Goal: Communication & Community: Answer question/provide support

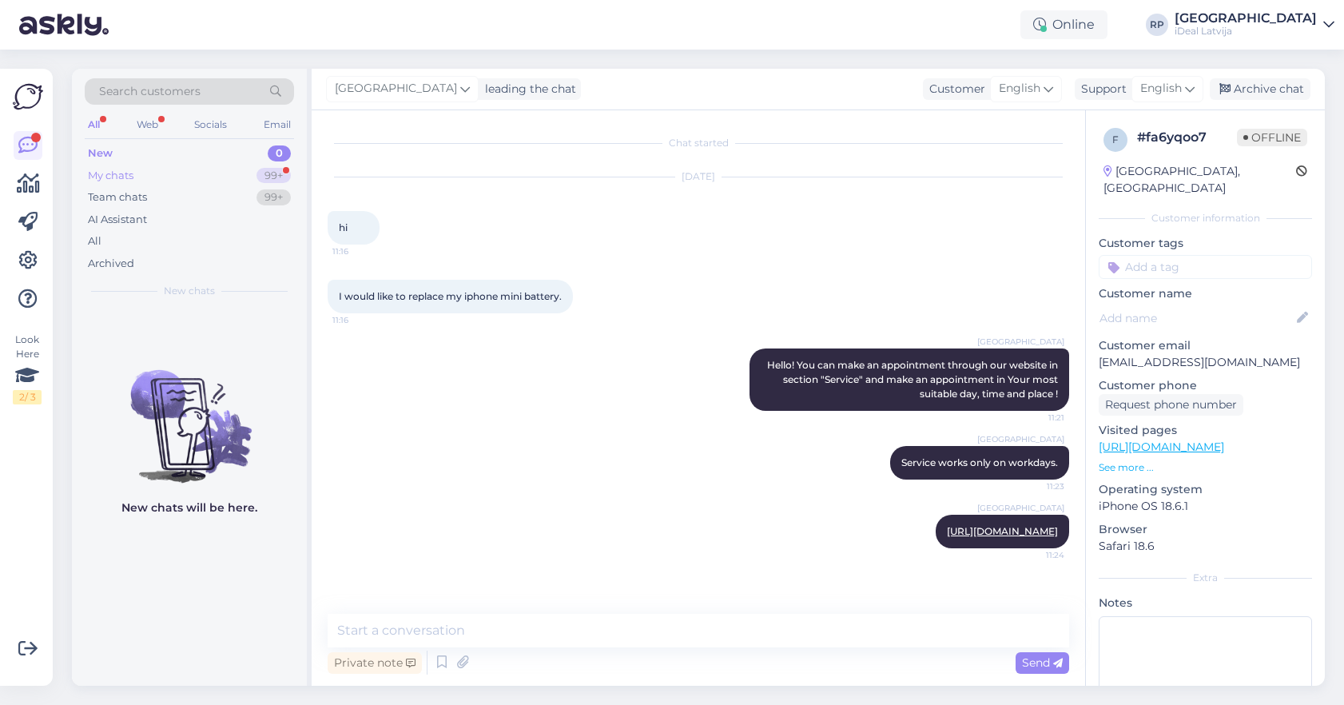
click at [137, 177] on div "My chats 99+" at bounding box center [189, 176] width 209 height 22
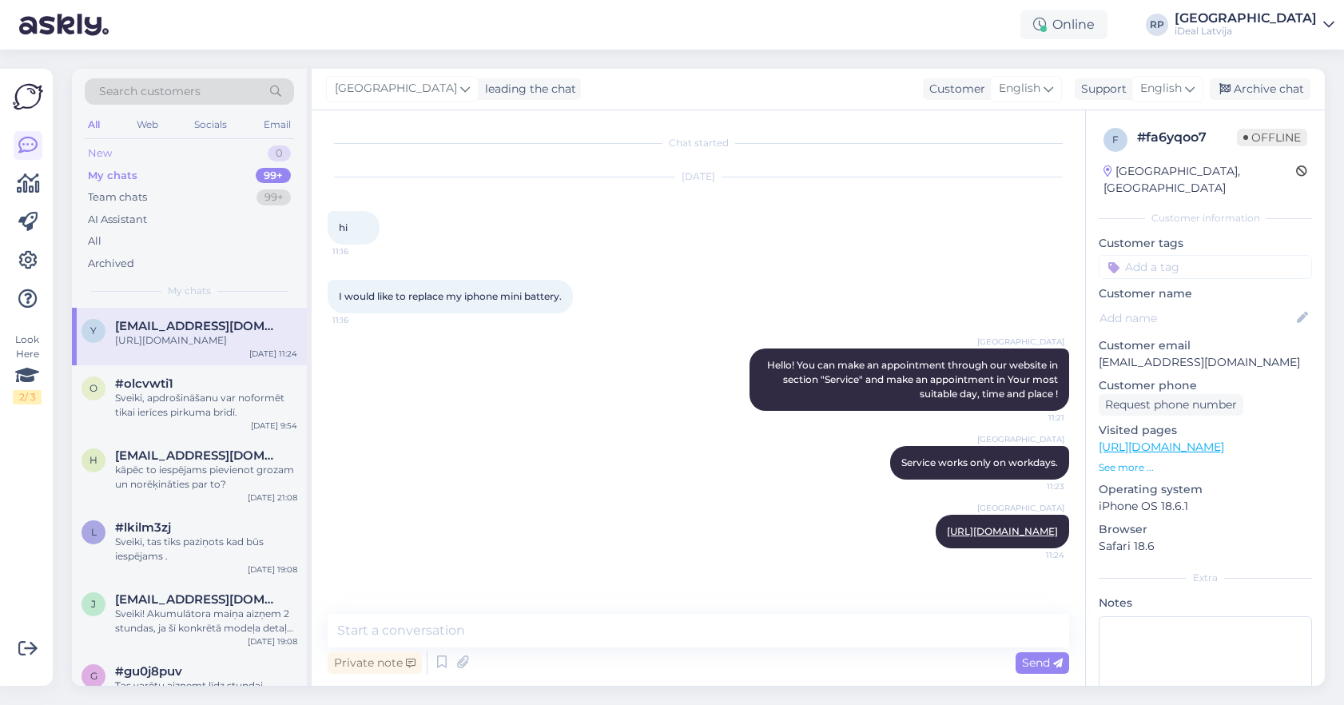
click at [193, 151] on div "New 0" at bounding box center [189, 153] width 209 height 22
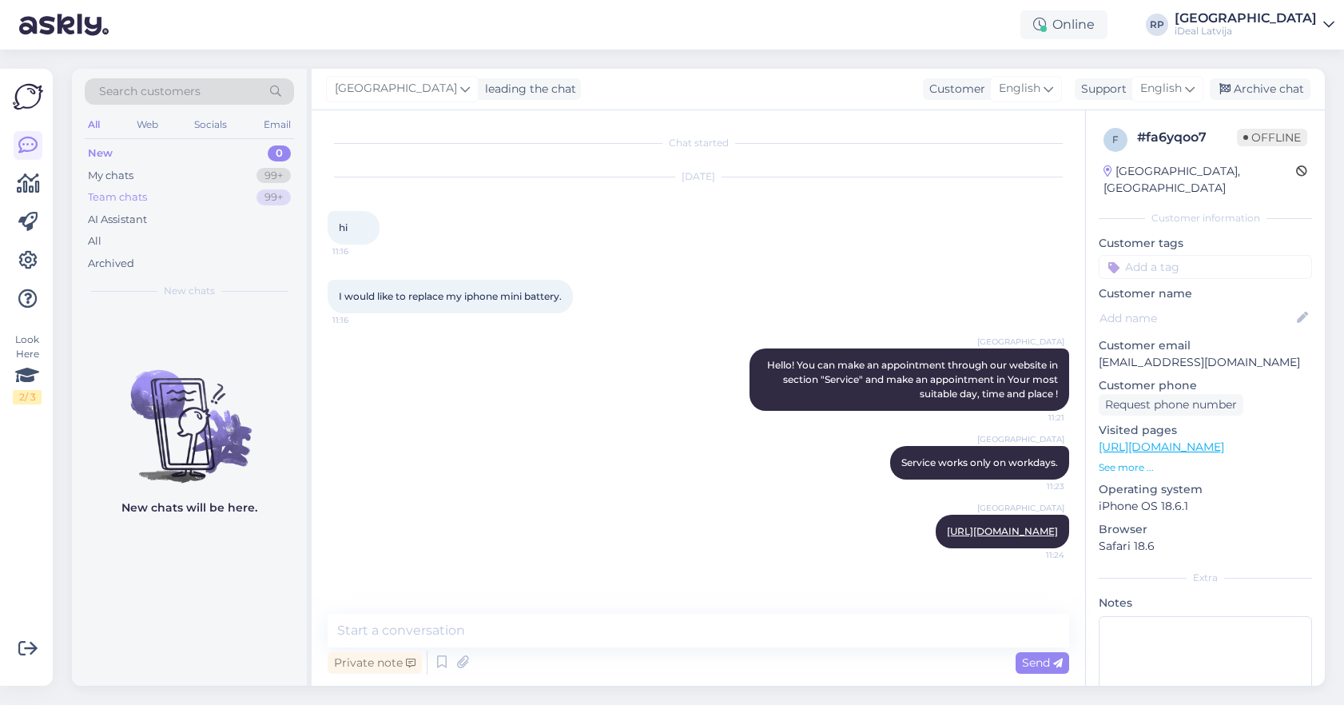
click at [178, 190] on div "Team chats 99+" at bounding box center [189, 197] width 209 height 22
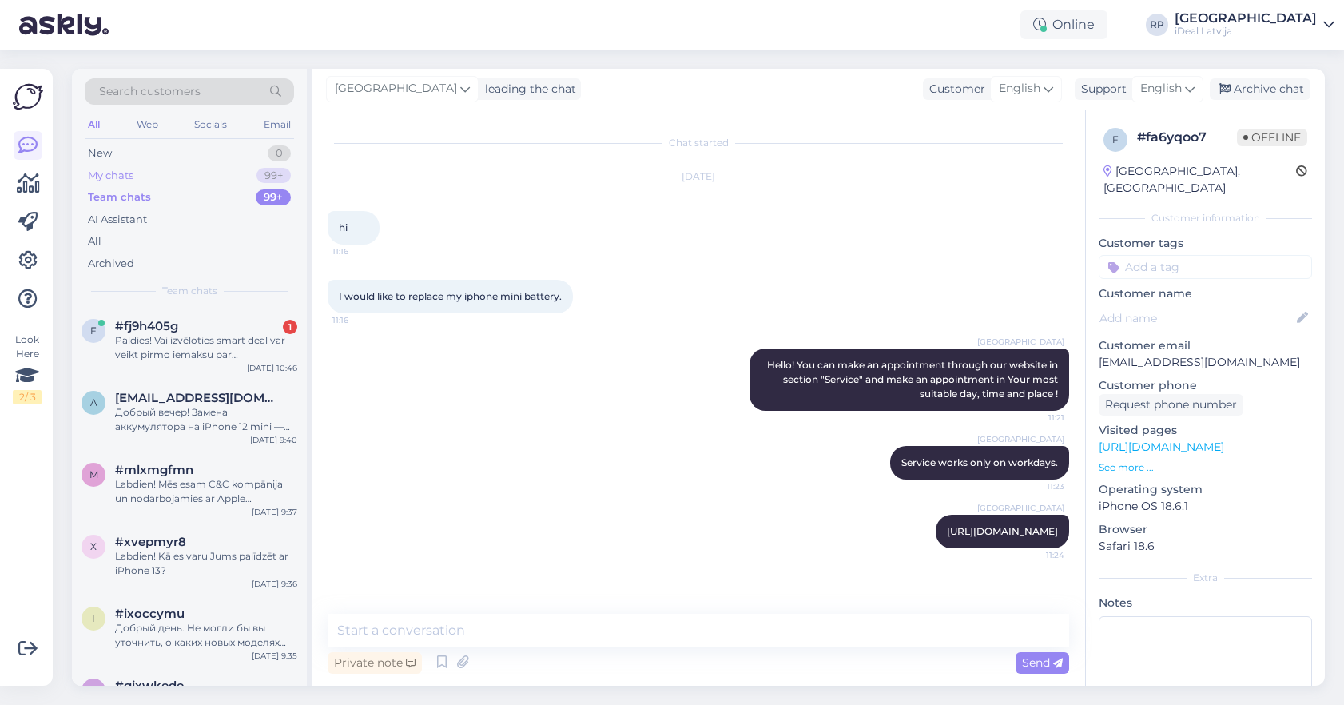
click at [166, 177] on div "My chats 99+" at bounding box center [189, 176] width 209 height 22
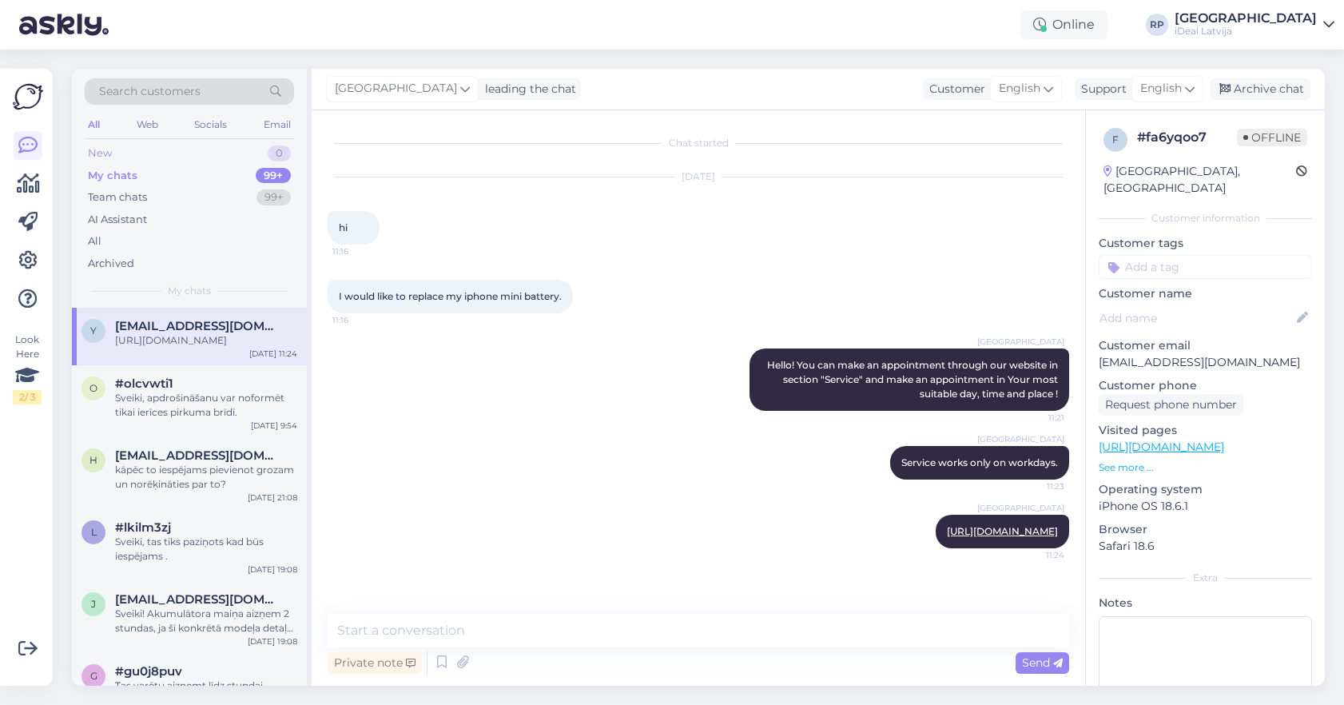
click at [144, 144] on div "New 0" at bounding box center [189, 153] width 209 height 22
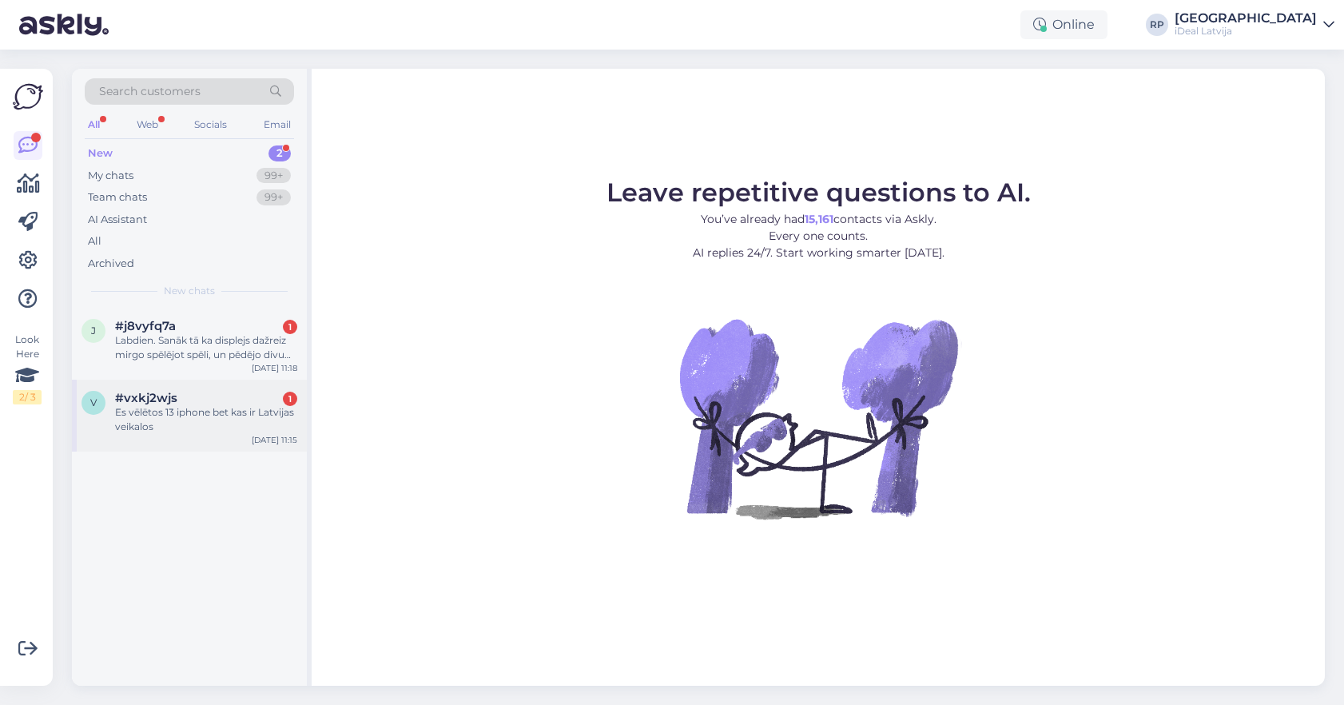
click at [230, 432] on div "v #vxkj2wjs 1 Es vēlētos 13 iphone bet kas ir Latvijas veikalos Aug 26 11:15" at bounding box center [189, 416] width 235 height 72
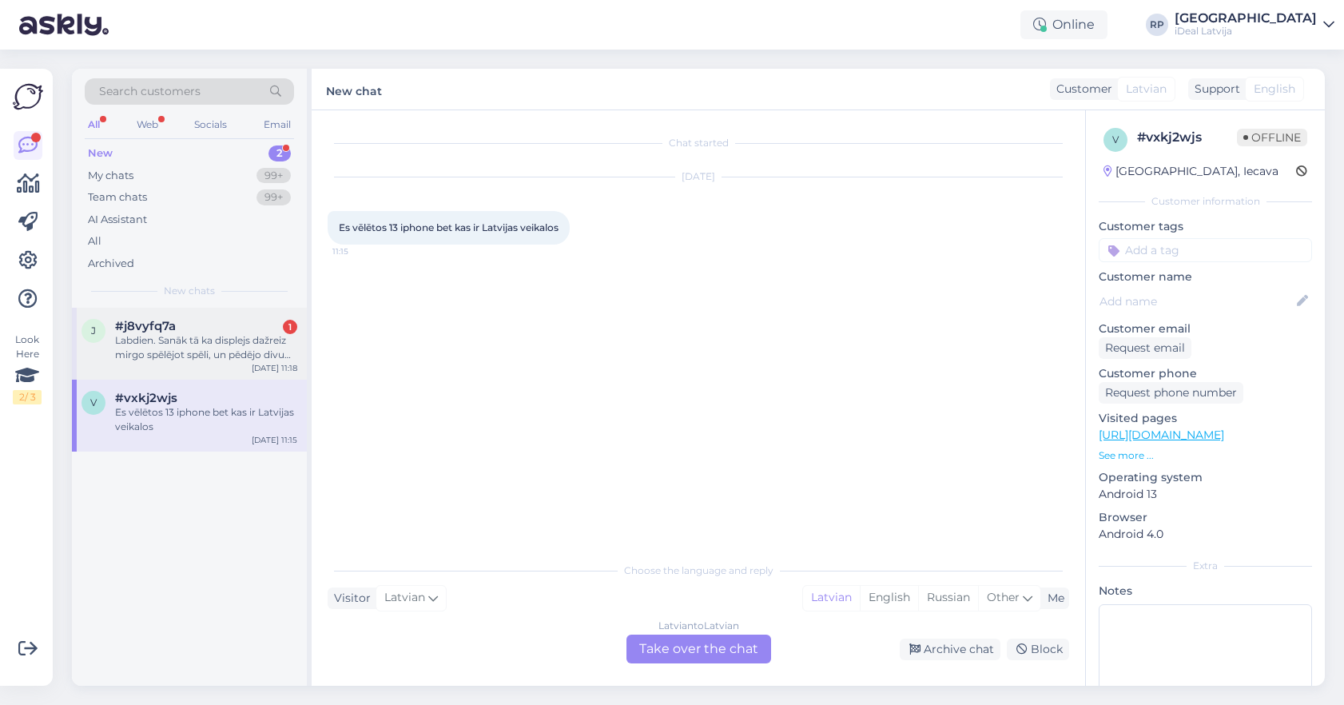
click at [269, 347] on div "Labdien. Sanāk tā ka displejs dažreiz mirgo spēlējot spēli, un pēdējo divu nedē…" at bounding box center [206, 347] width 182 height 29
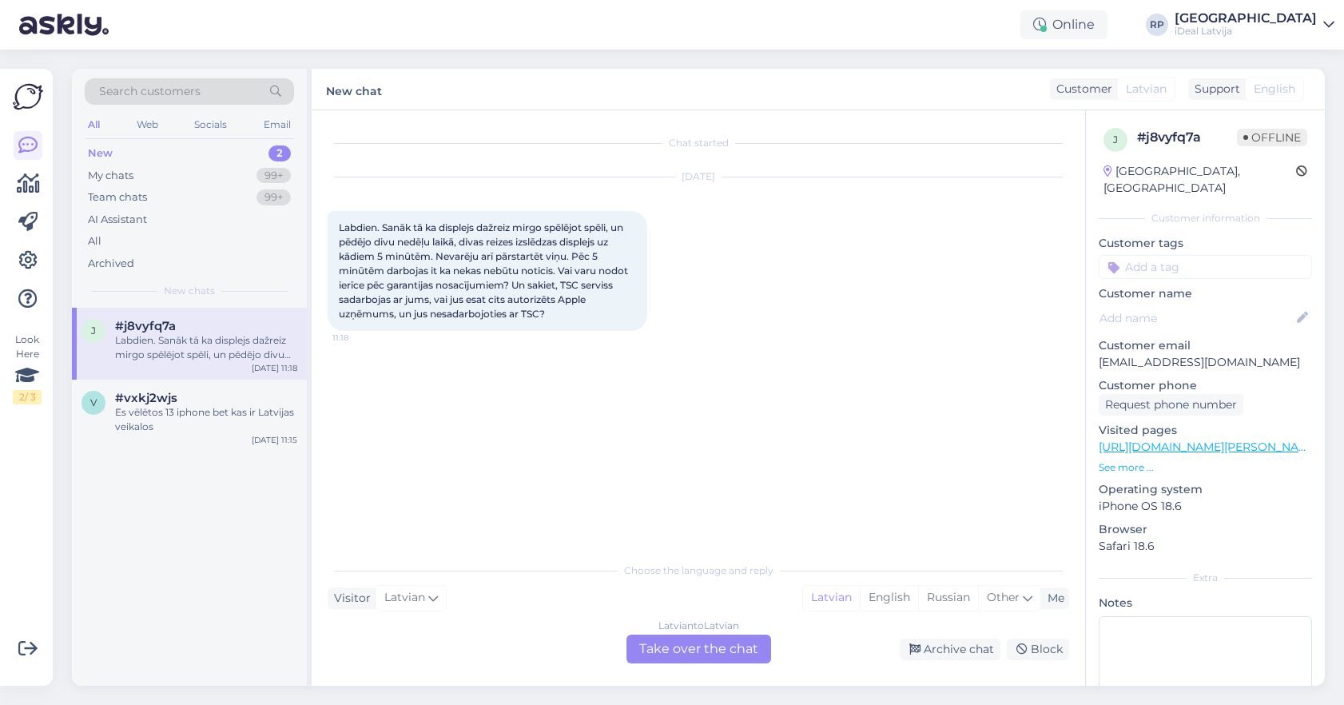
click at [238, 153] on div "New 2" at bounding box center [189, 153] width 209 height 22
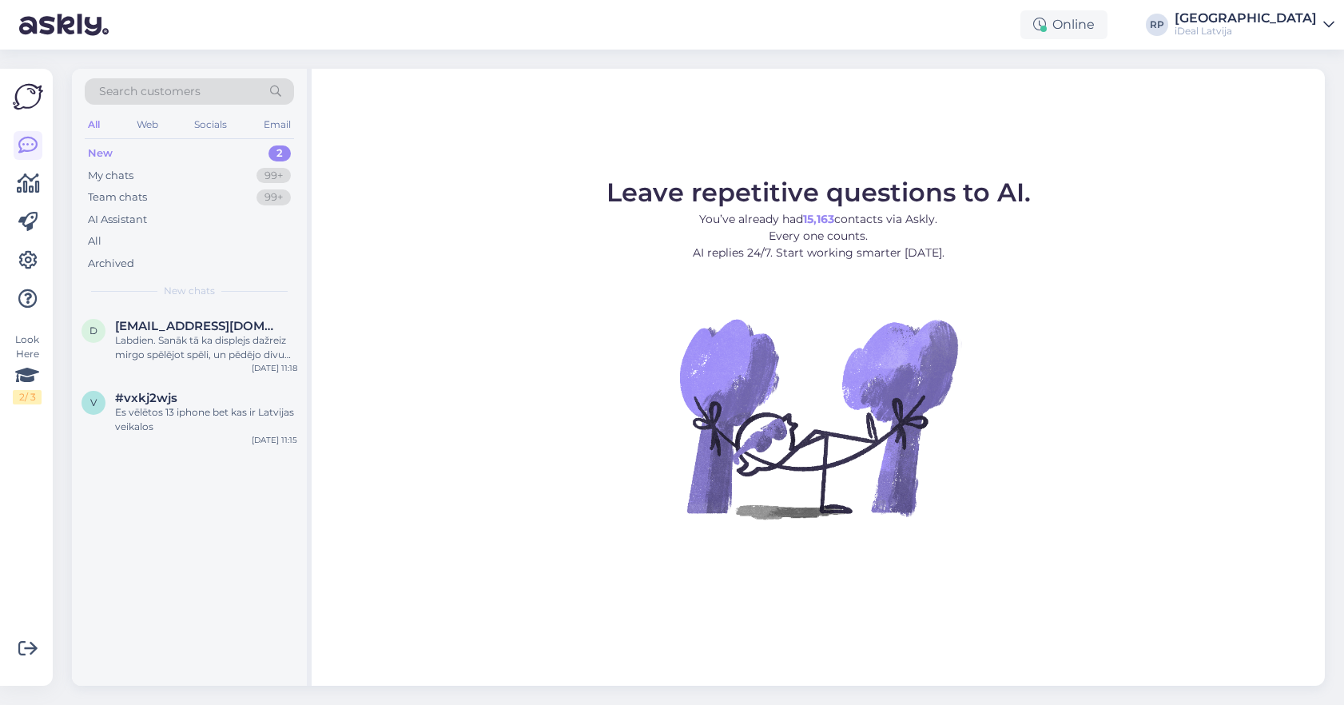
click at [777, 4] on div "Online RP Riga plaza iDeal Latvija" at bounding box center [672, 25] width 1344 height 50
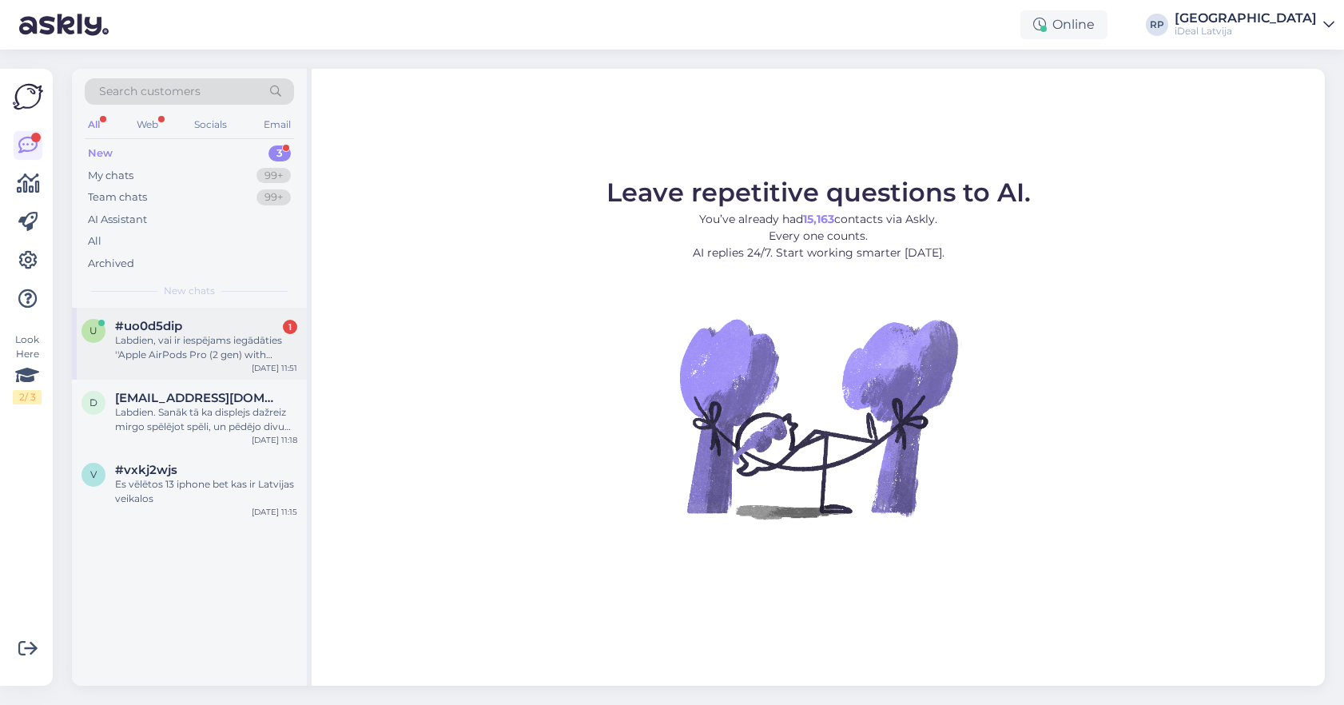
click at [273, 333] on div "Labdien, vai ir iespējams iegādāties ''Apple AirPods Pro (2 gen) with MagSafe C…" at bounding box center [206, 347] width 182 height 29
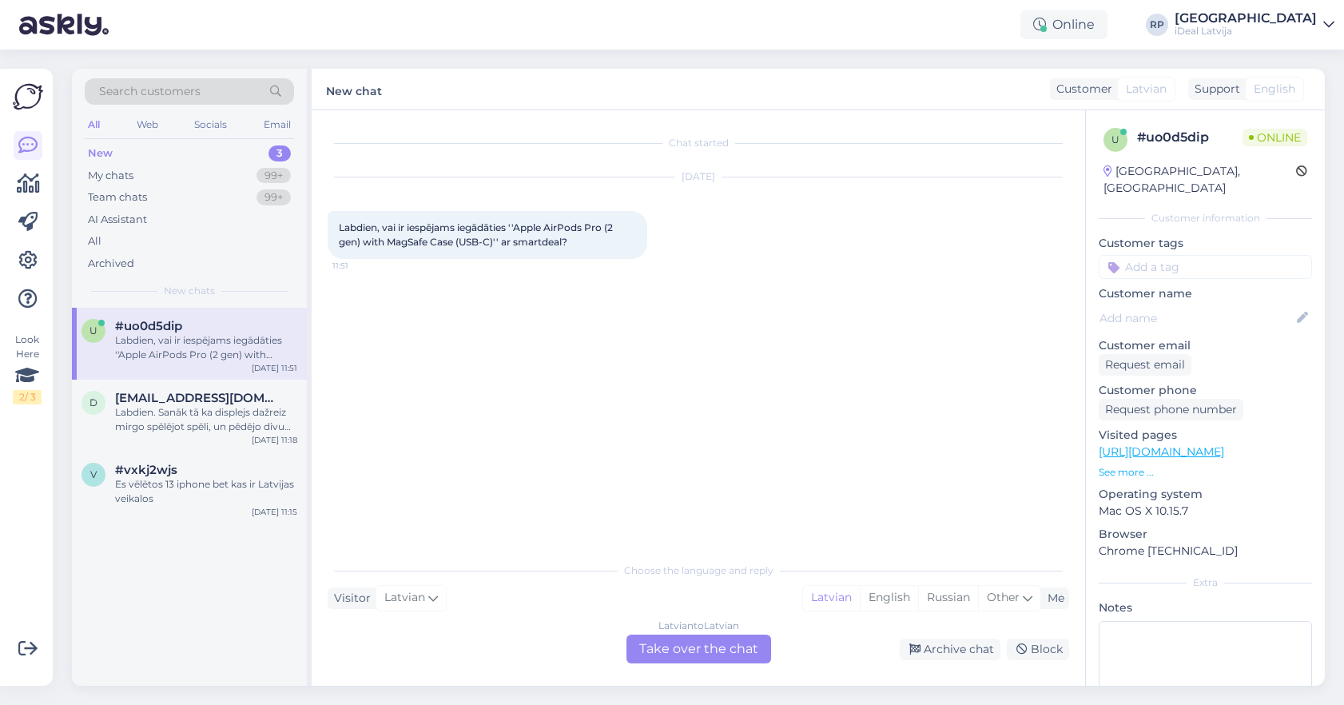
click at [684, 663] on div "Latvian to Latvian Take over the chat" at bounding box center [699, 649] width 145 height 29
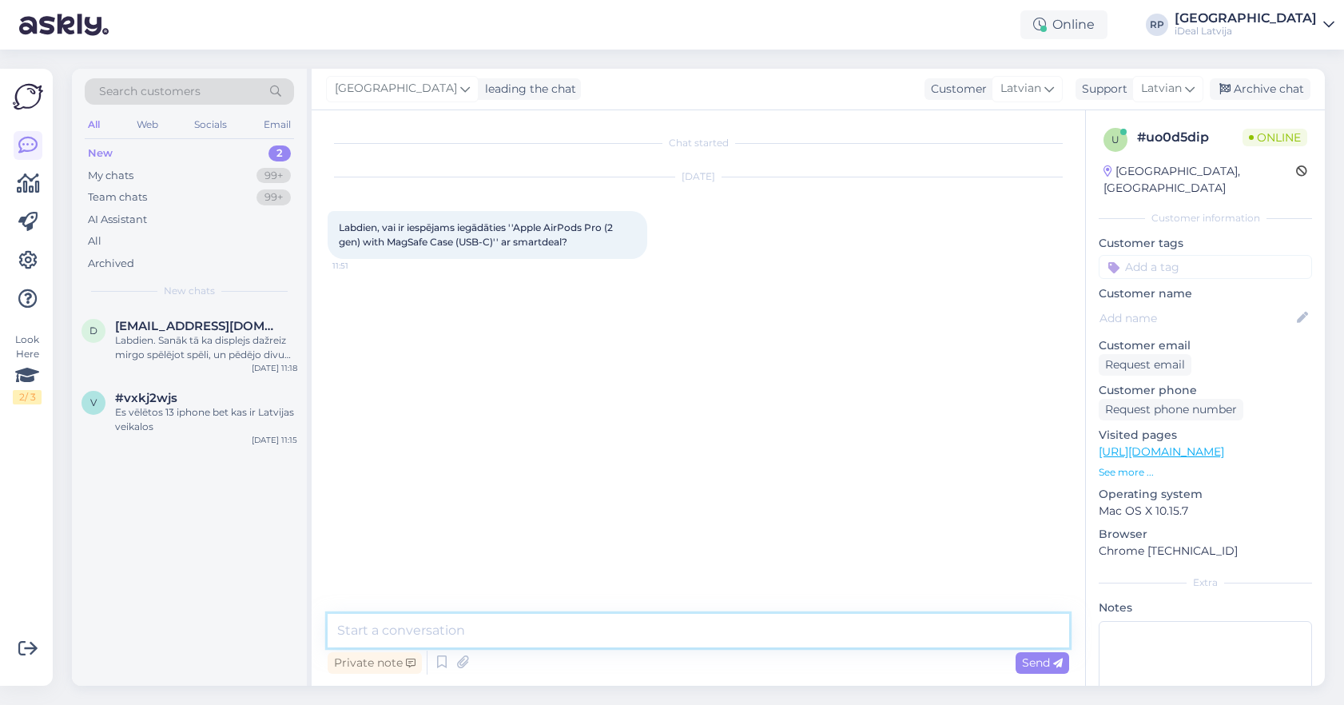
click at [660, 624] on textarea at bounding box center [699, 631] width 742 height 34
paste textarea "Ja pērkat iPhone, Mac, iPad ar Smart Deal, šo produktu varat iekļaut Smart Deal…"
type textarea "Sveiki! Ja pērkat iPhone, Mac, iPad ar Smart Deal, šo produktu varat iekļaut Sm…"
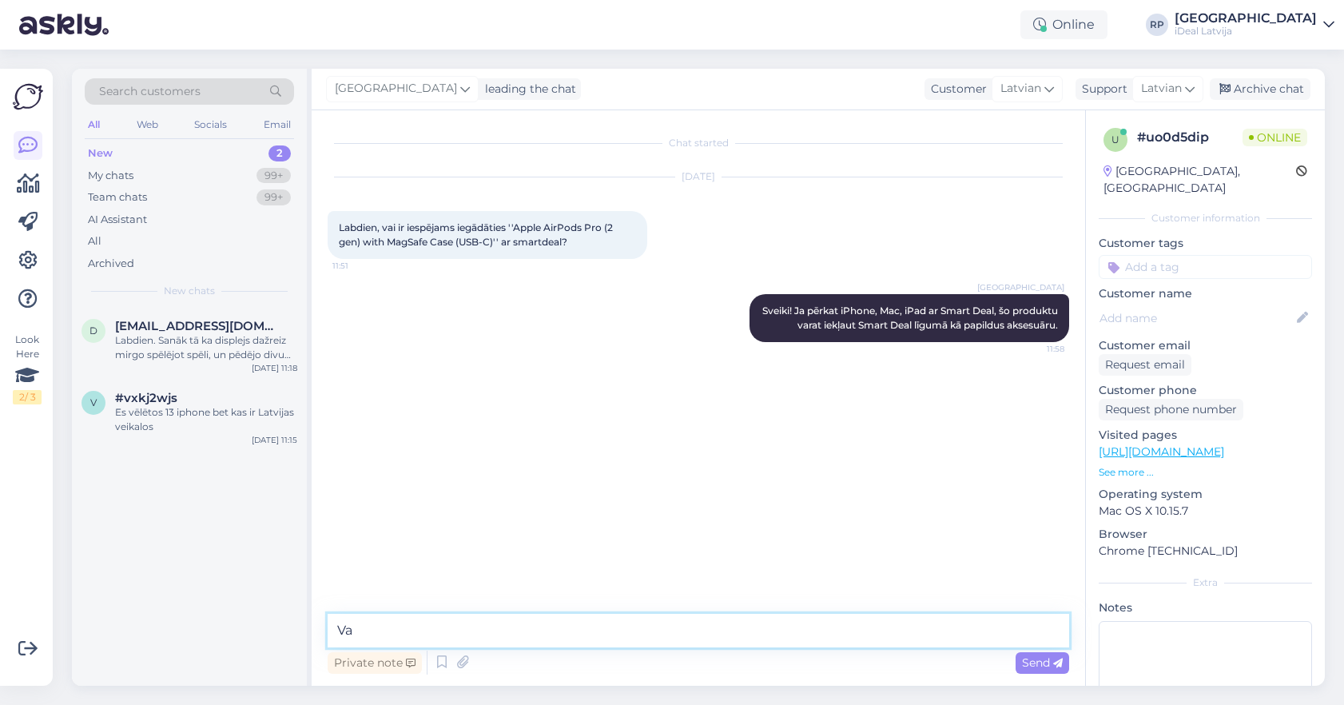
type textarea "V"
type textarea "Nē"
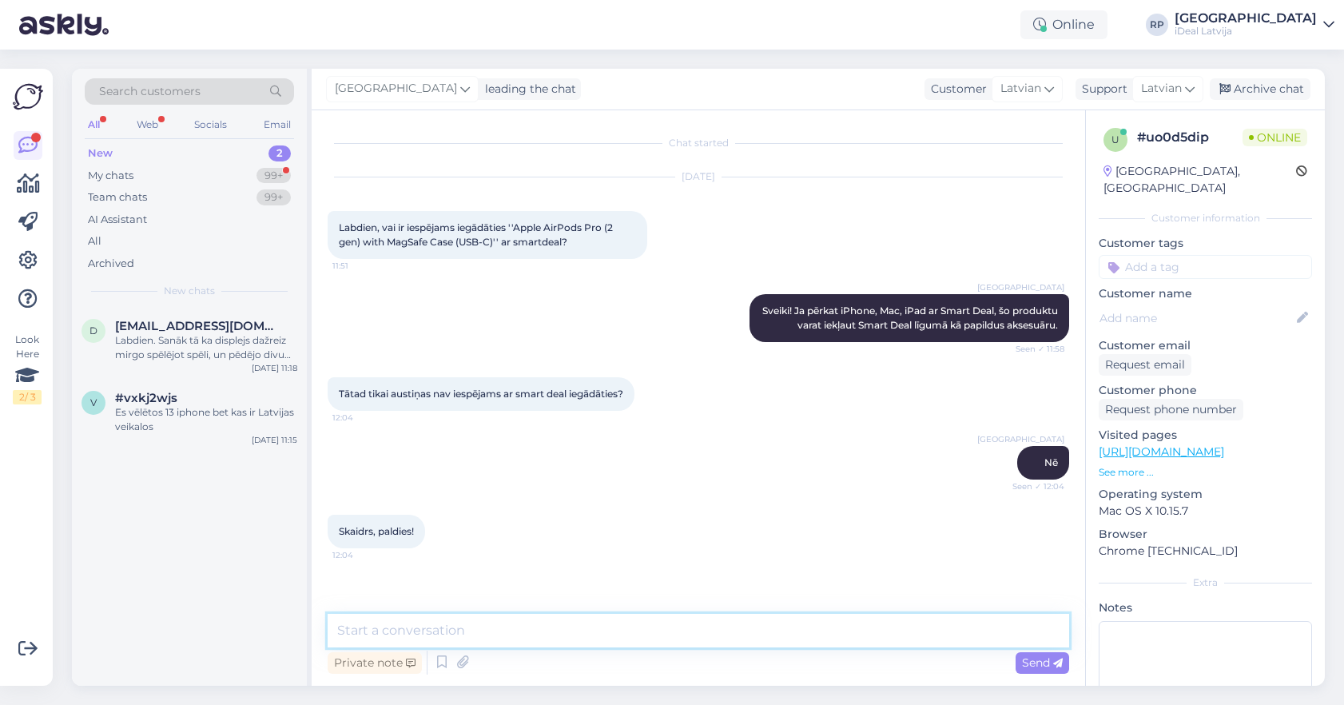
click at [813, 621] on textarea at bounding box center [699, 631] width 742 height 34
type textarea "Lūdzu!"
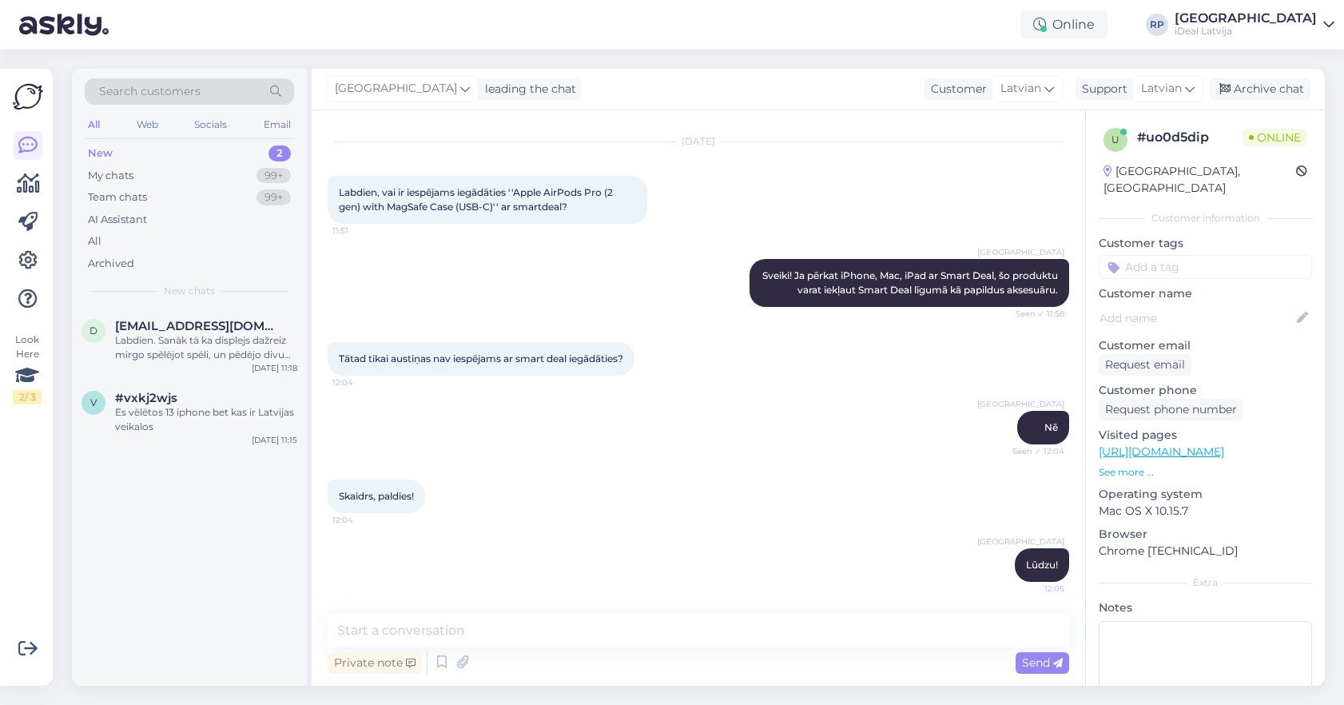
click at [760, 0] on div "Online RP Riga plaza iDeal Latvija" at bounding box center [672, 25] width 1344 height 50
